Goal: Find specific page/section: Find specific page/section

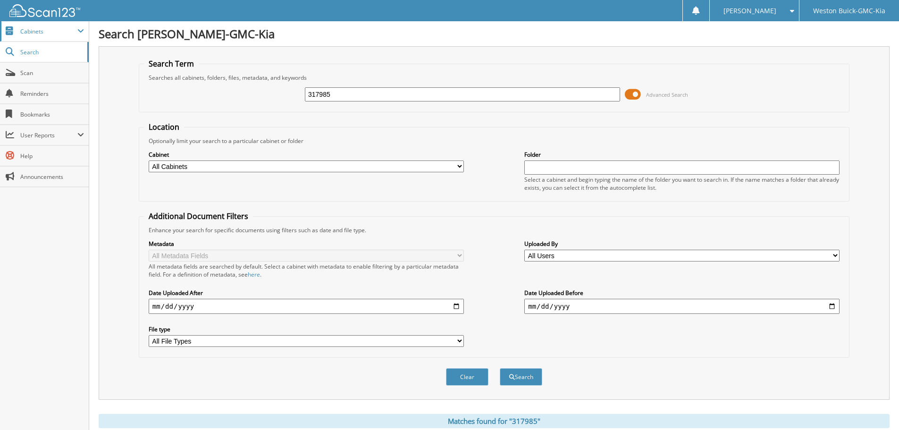
click at [68, 34] on span "Cabinets" at bounding box center [48, 31] width 57 height 8
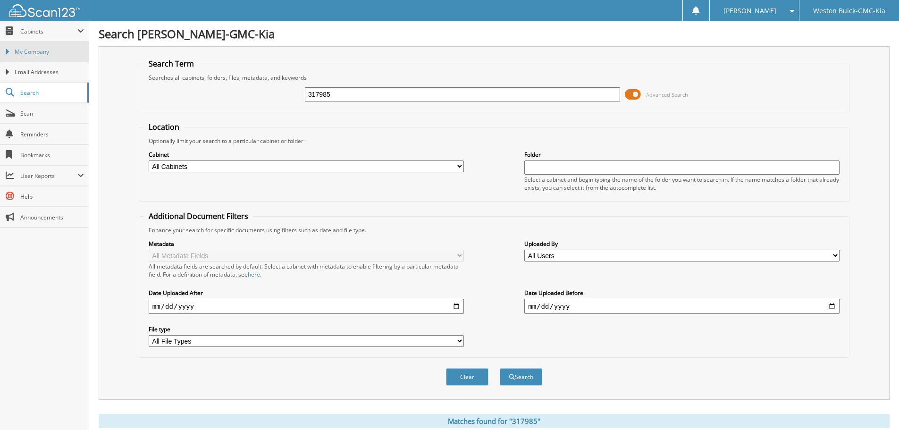
click at [60, 50] on span "My Company" at bounding box center [49, 52] width 69 height 8
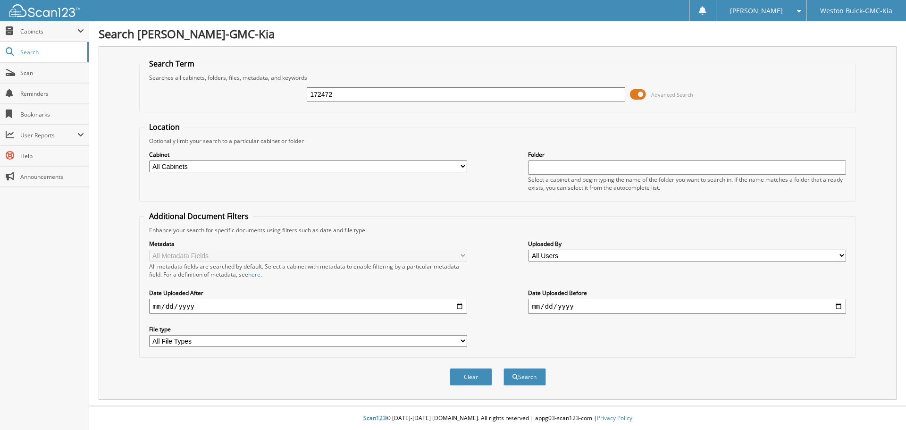
type input "172472"
click at [504, 368] on button "Search" at bounding box center [525, 376] width 42 height 17
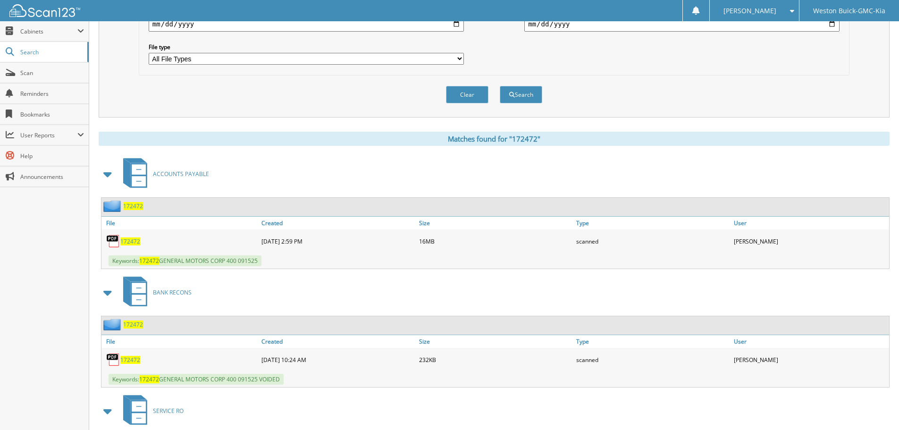
scroll to position [283, 0]
click at [132, 239] on span "172472" at bounding box center [130, 240] width 20 height 8
